Goal: Answer question/provide support

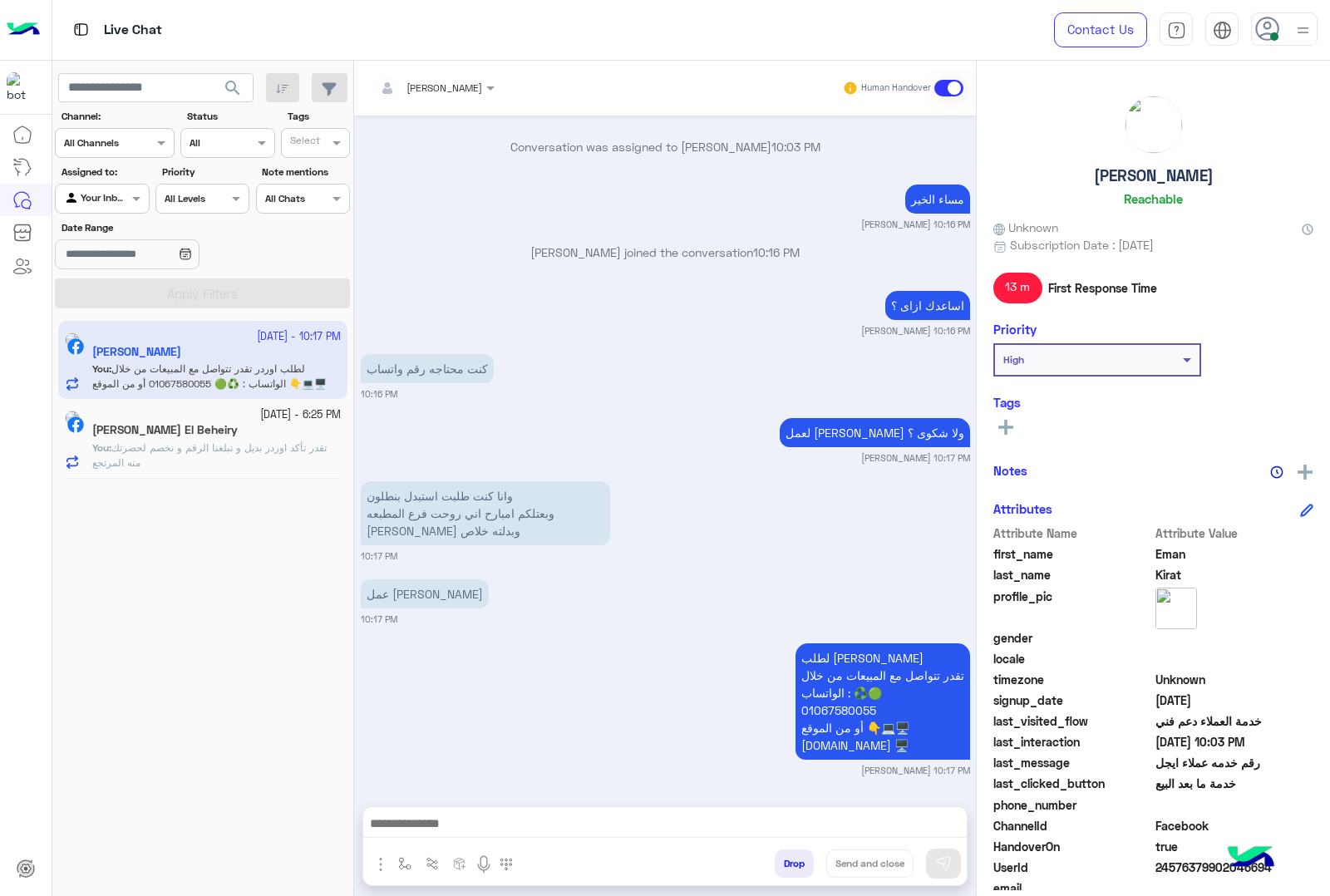
scroll to position [3365, 0]
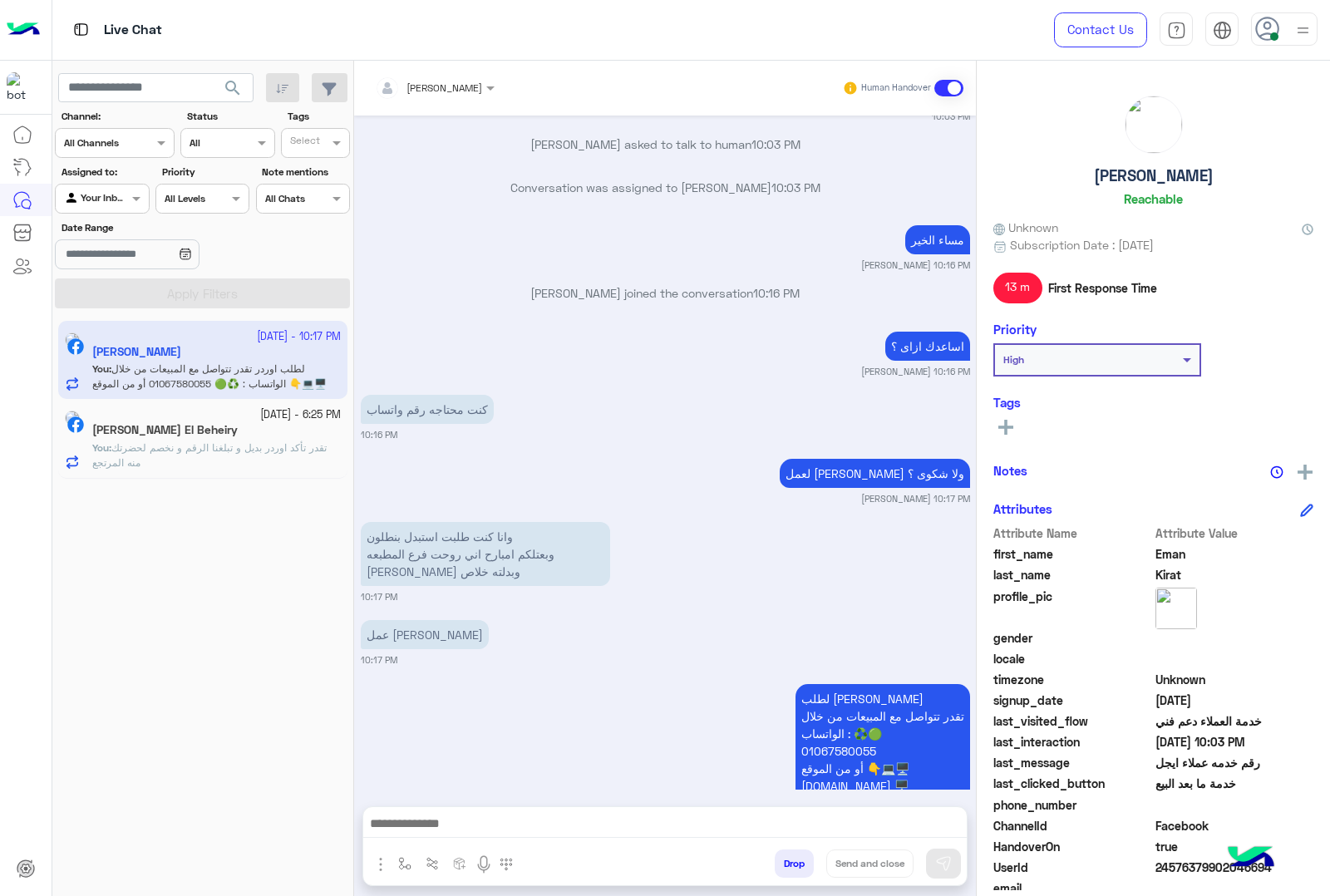
click at [1132, 179] on h5 "[PERSON_NAME]" at bounding box center [1153, 175] width 119 height 19
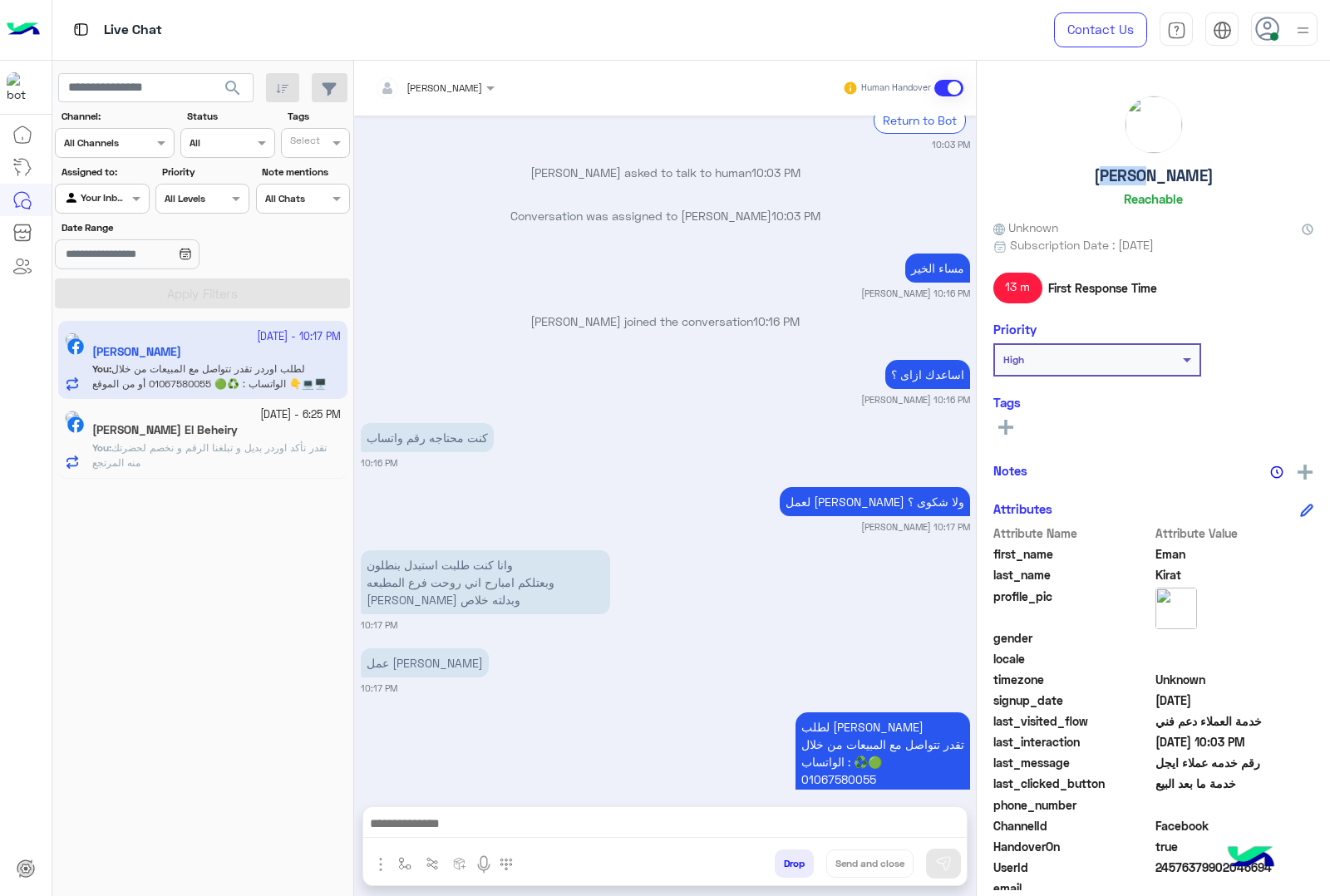
click at [1132, 179] on h5 "[PERSON_NAME]" at bounding box center [1153, 175] width 119 height 19
copy h5 "[PERSON_NAME]"
click at [1193, 869] on span "24576379902046694" at bounding box center [1235, 867] width 159 height 18
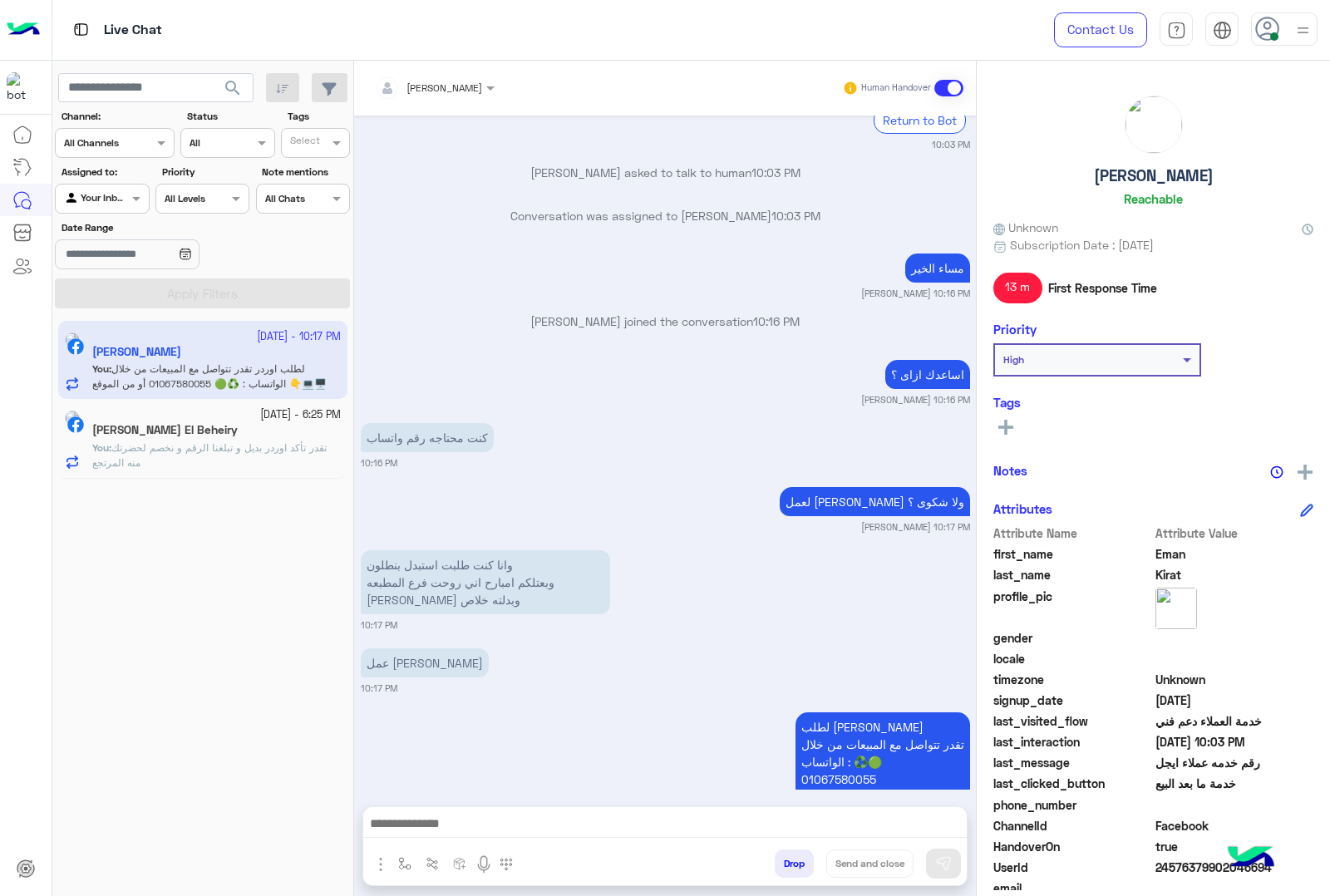
copy span "24576379902046694"
click at [1150, 176] on h5 "[PERSON_NAME]" at bounding box center [1153, 175] width 119 height 19
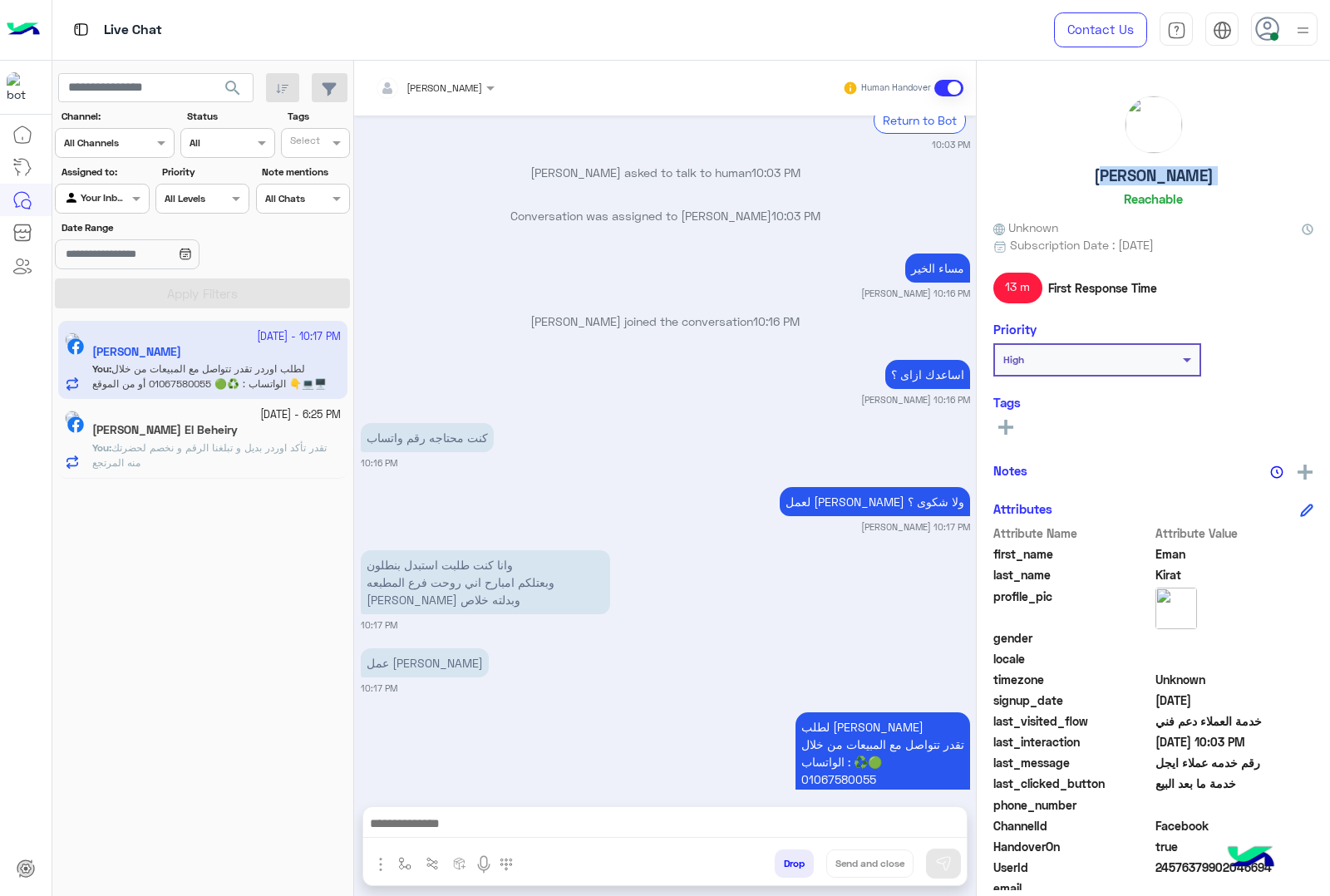
copy h5 "[PERSON_NAME]"
click at [793, 858] on button "Drop" at bounding box center [793, 863] width 39 height 28
click at [204, 466] on p "You : تقدر تأكد اوردر بديل و تبلغنا الرقم و نخصم لحضرتك منه المرتجع" at bounding box center [217, 456] width 249 height 30
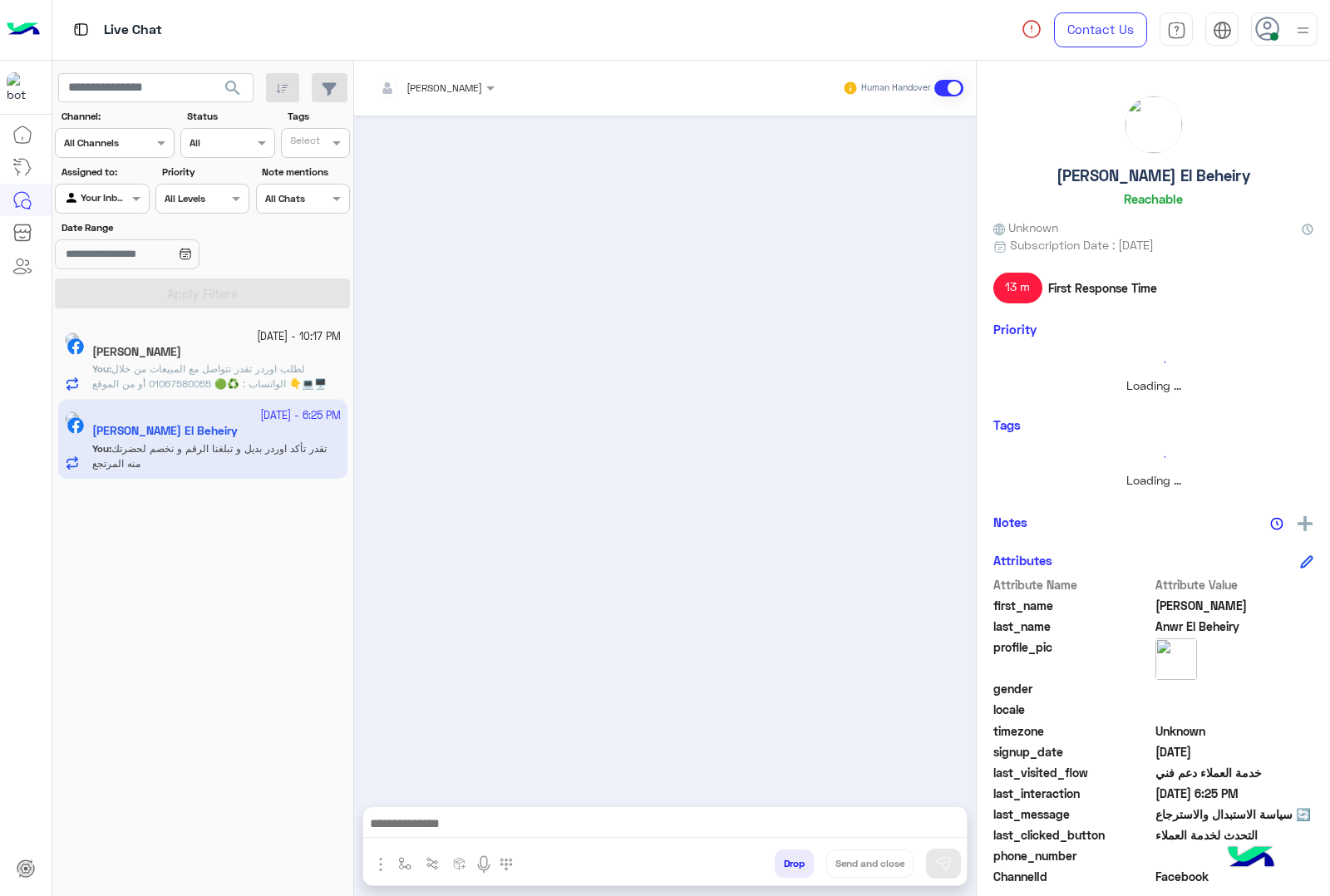
click at [1144, 179] on h5 "[PERSON_NAME] El Beheiry" at bounding box center [1153, 175] width 194 height 19
copy h5 "[PERSON_NAME] El Beheiry"
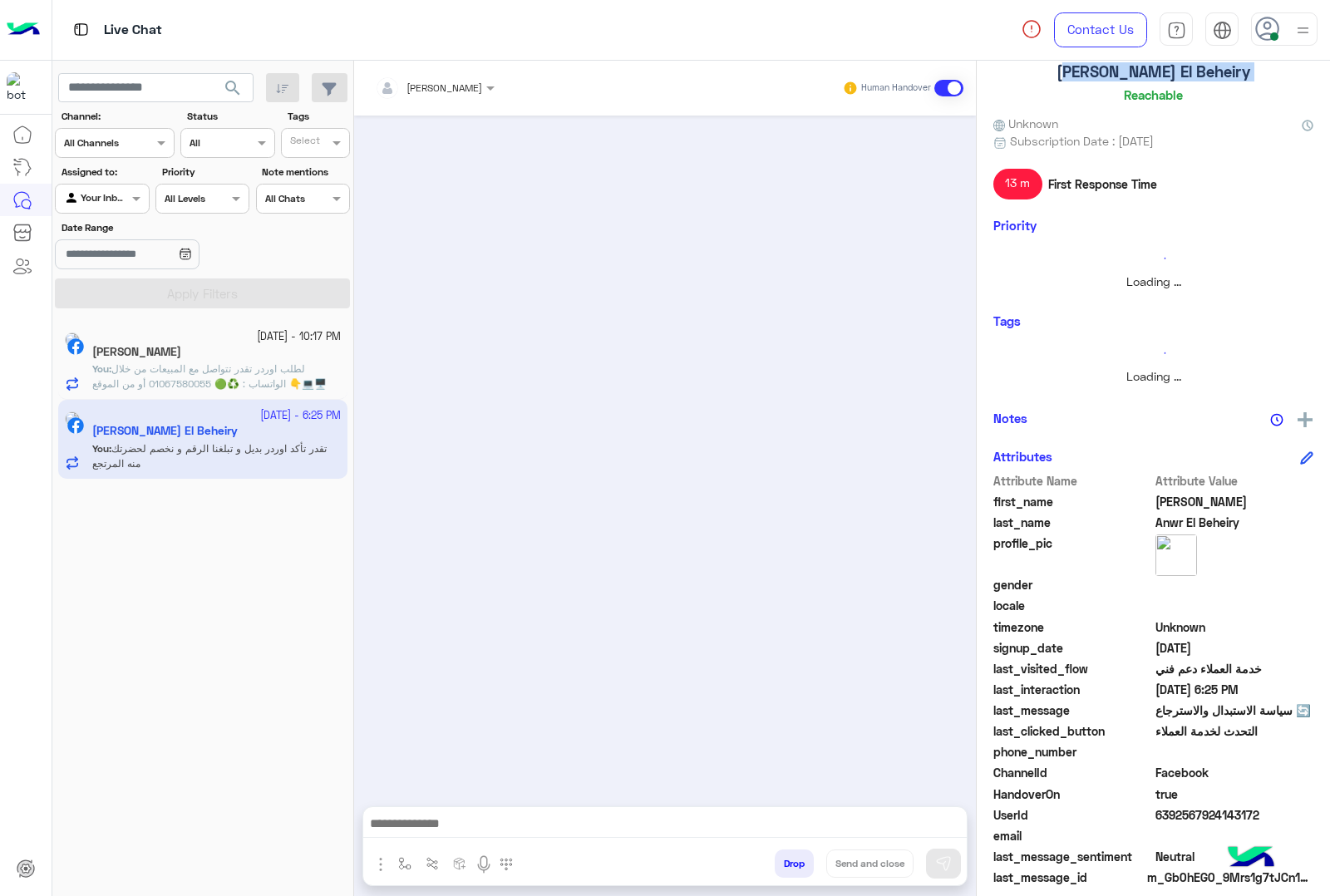
click at [1186, 818] on span "6392567924143172" at bounding box center [1235, 814] width 159 height 18
copy span "6392567924143172"
click at [787, 864] on button "Drop" at bounding box center [793, 863] width 39 height 28
click at [275, 372] on span "لطلب اوردر تقدر تتواصل مع المبيعات من خلال الواتساب : ♻️🟢 01067580055 أو من الم…" at bounding box center [209, 383] width 234 height 43
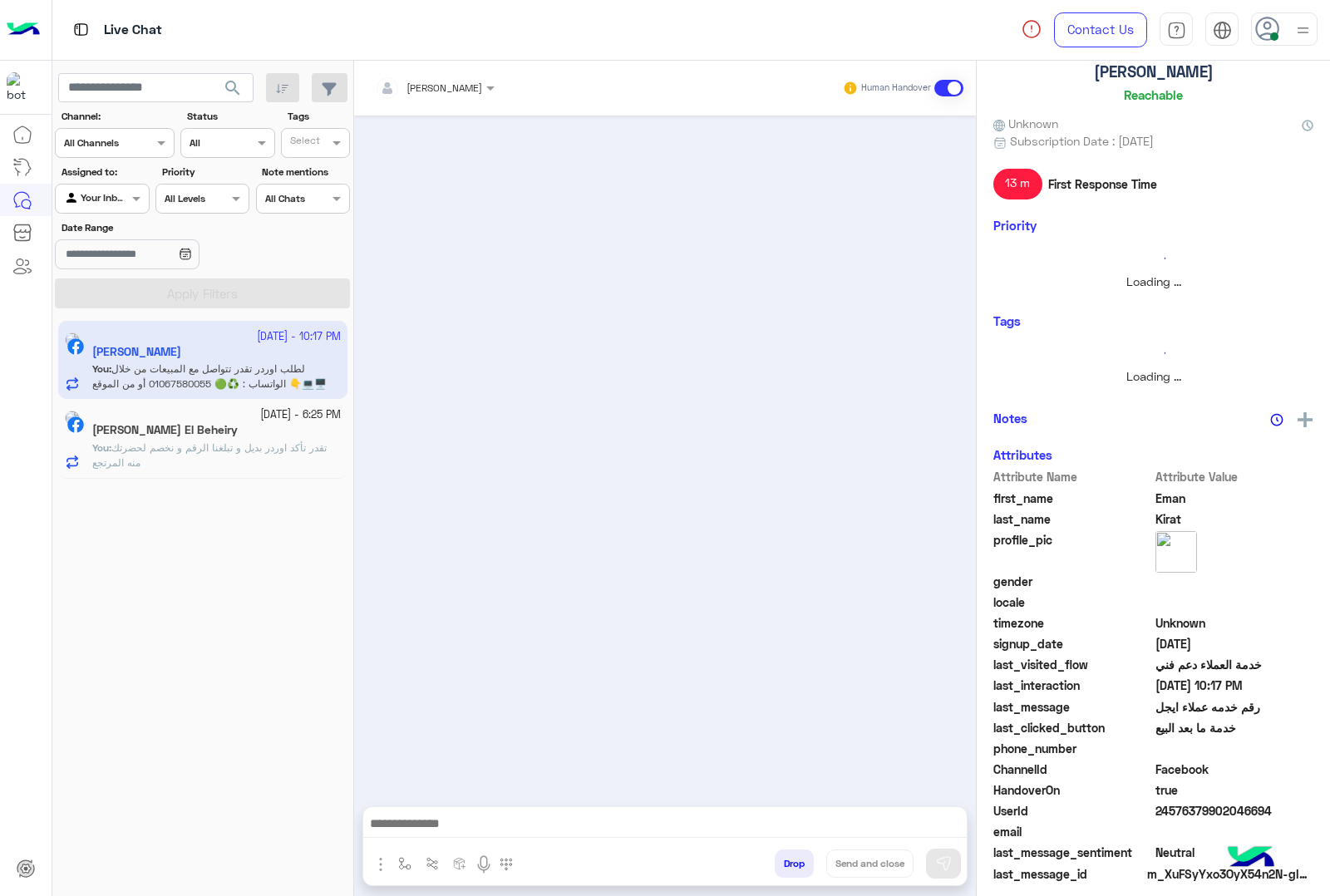
click at [783, 867] on button "Drop" at bounding box center [793, 863] width 39 height 28
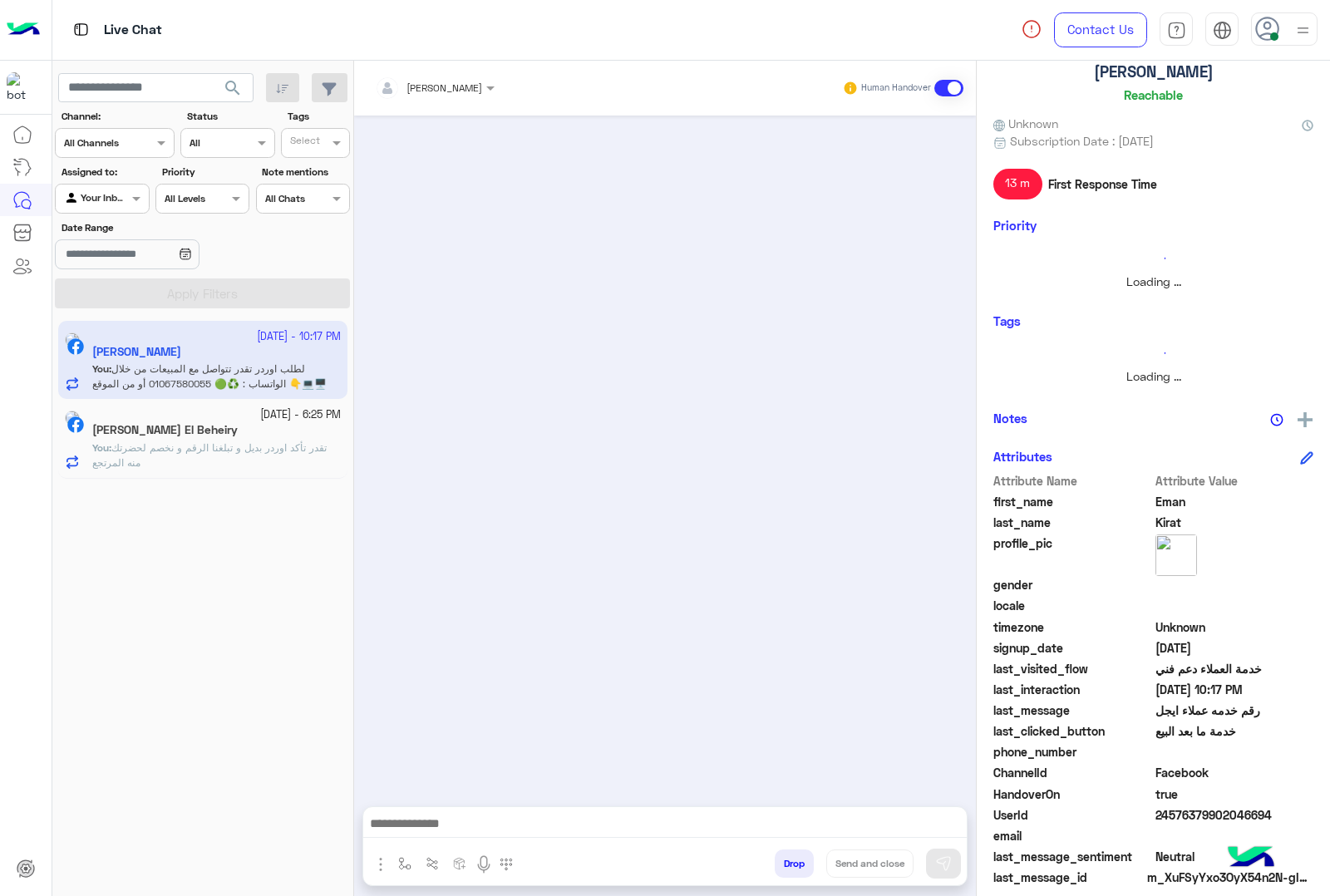
click at [779, 873] on button "Drop" at bounding box center [793, 863] width 39 height 28
click at [783, 864] on button "Drop" at bounding box center [793, 863] width 39 height 28
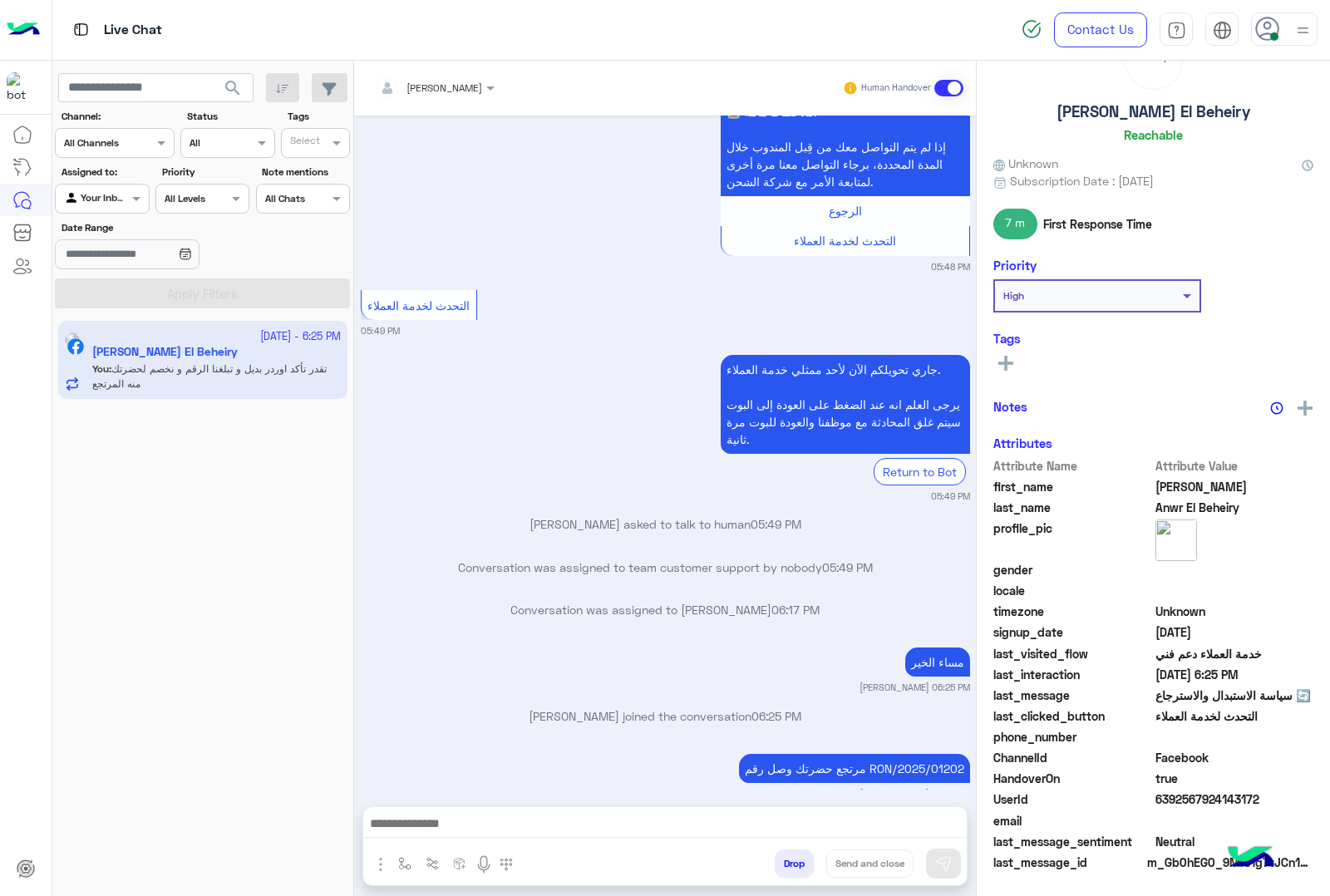
scroll to position [68, 0]
click at [775, 867] on button "Drop" at bounding box center [793, 863] width 39 height 28
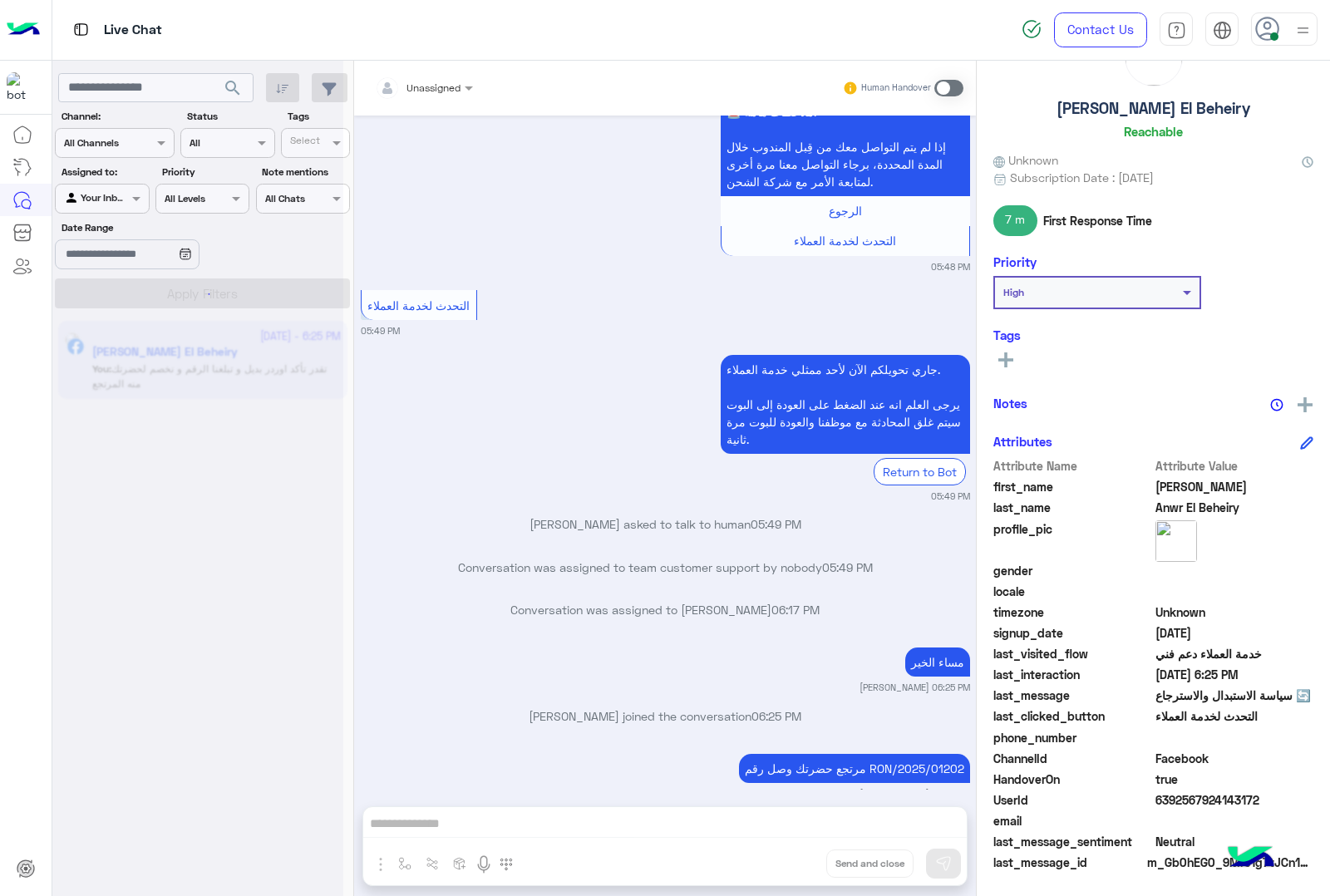
scroll to position [2577, 0]
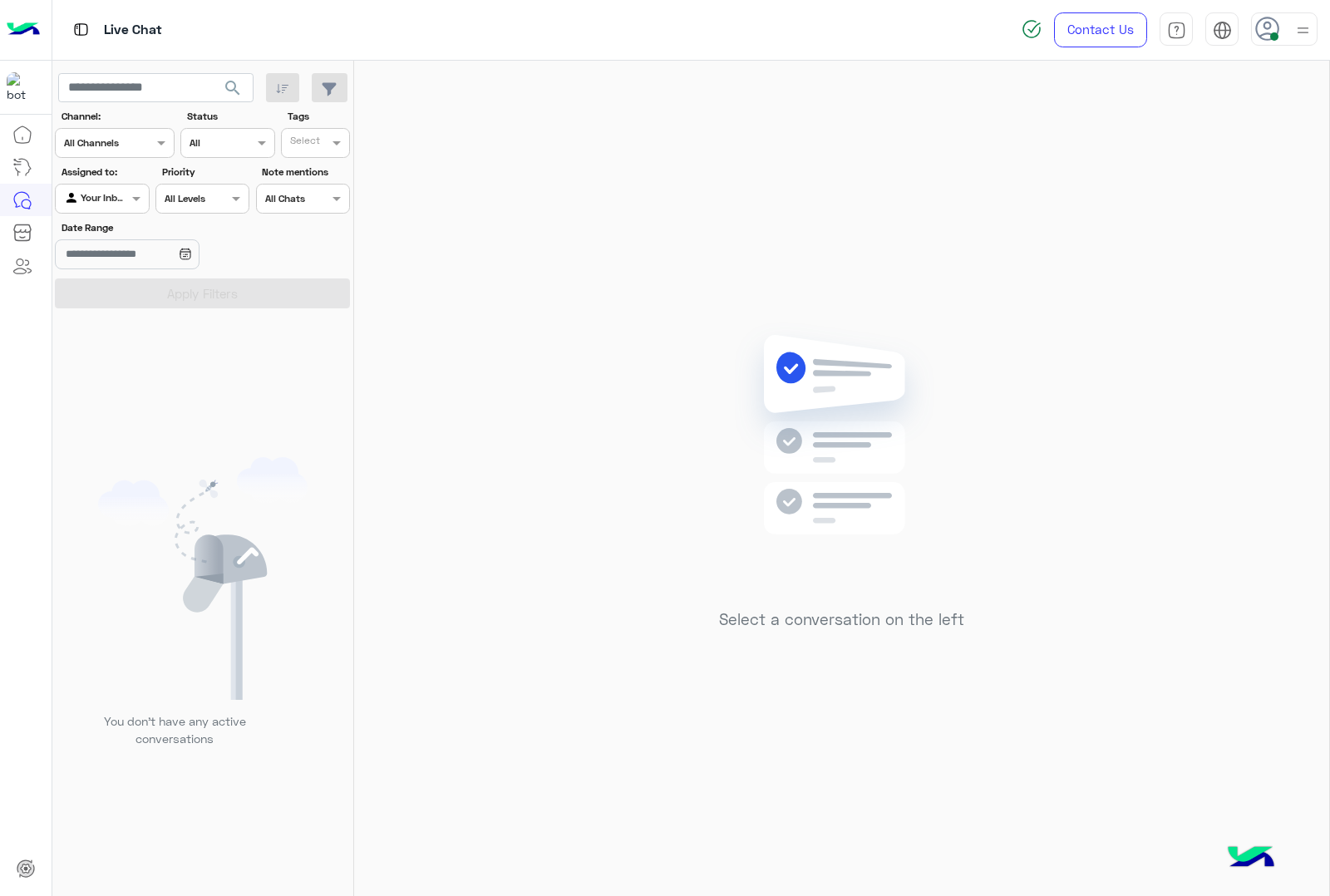
click at [1293, 35] on img at bounding box center [1302, 30] width 21 height 21
